Goal: Obtain resource: Obtain resource

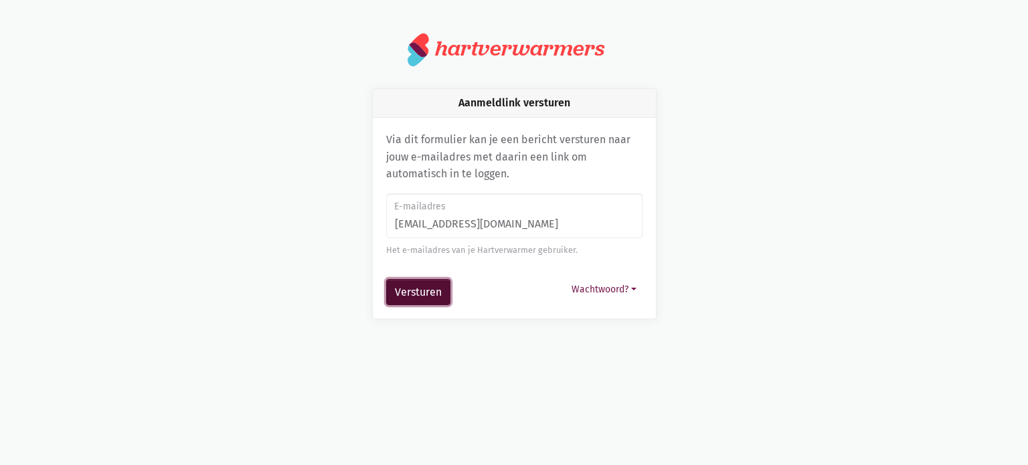
click at [424, 288] on button "Versturen" at bounding box center [418, 292] width 64 height 27
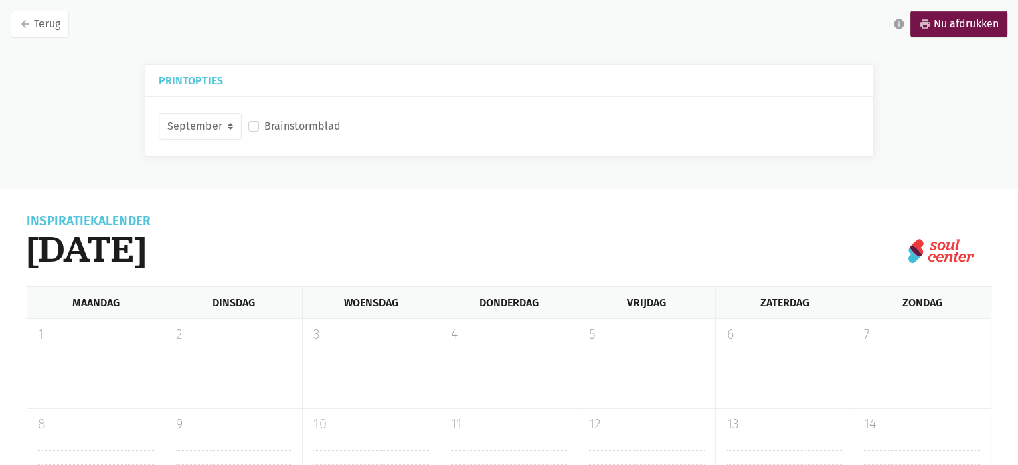
click at [303, 124] on label "Brainstormblad" at bounding box center [302, 126] width 76 height 17
click at [259, 124] on input "Brainstormblad" at bounding box center [253, 125] width 11 height 14
checkbox input "true"
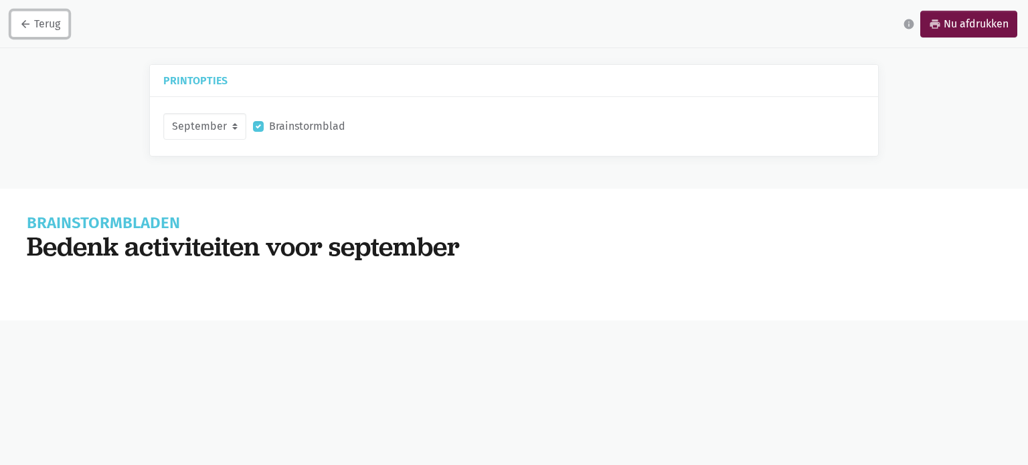
click at [40, 19] on link "arrow_back Terug" at bounding box center [40, 24] width 58 height 27
